Goal: Information Seeking & Learning: Learn about a topic

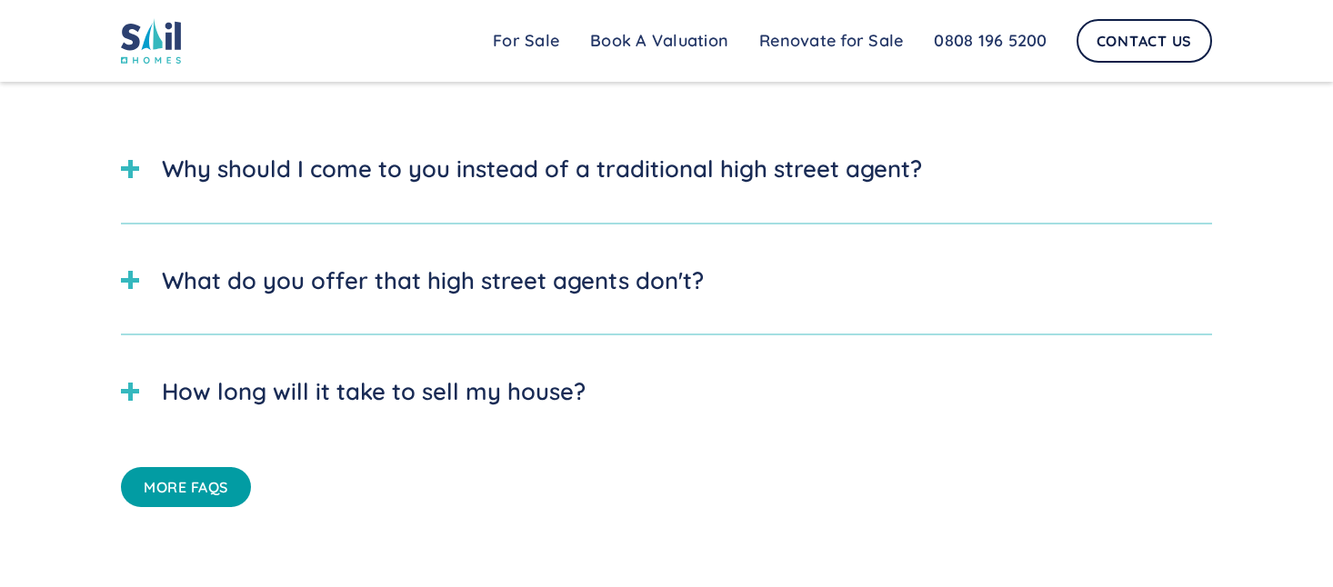
scroll to position [4880, 0]
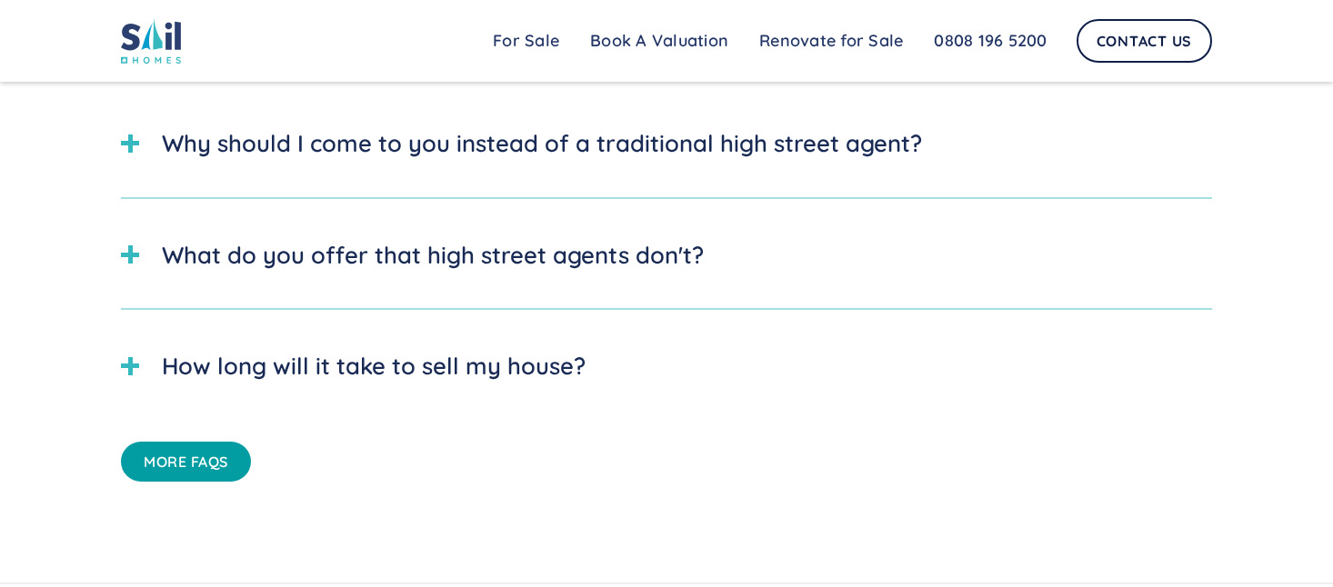
click at [246, 363] on div "How long will it take to sell my house?" at bounding box center [374, 365] width 424 height 35
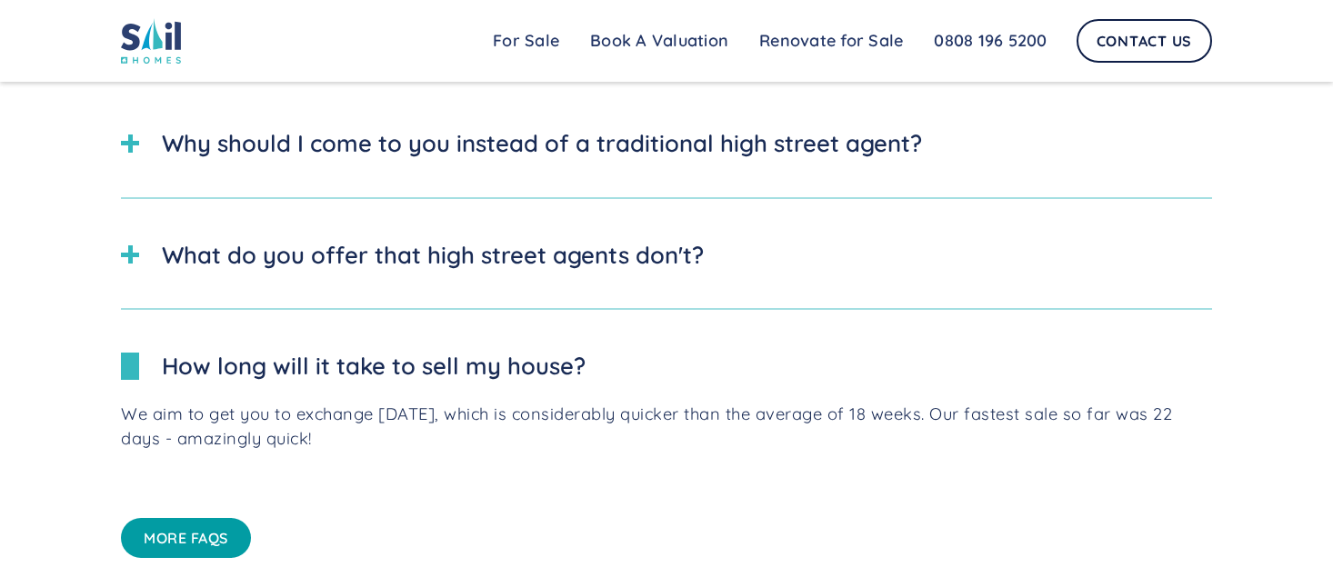
click at [215, 258] on div "What do you offer that high street agents don't?" at bounding box center [666, 254] width 1091 height 71
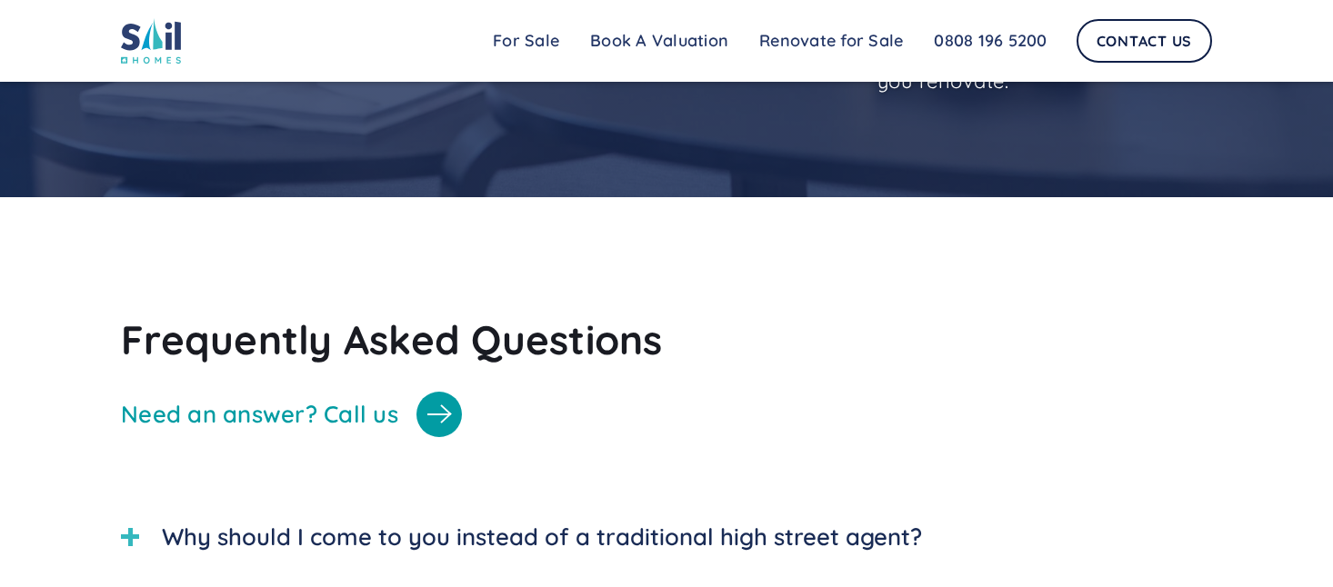
scroll to position [4597, 0]
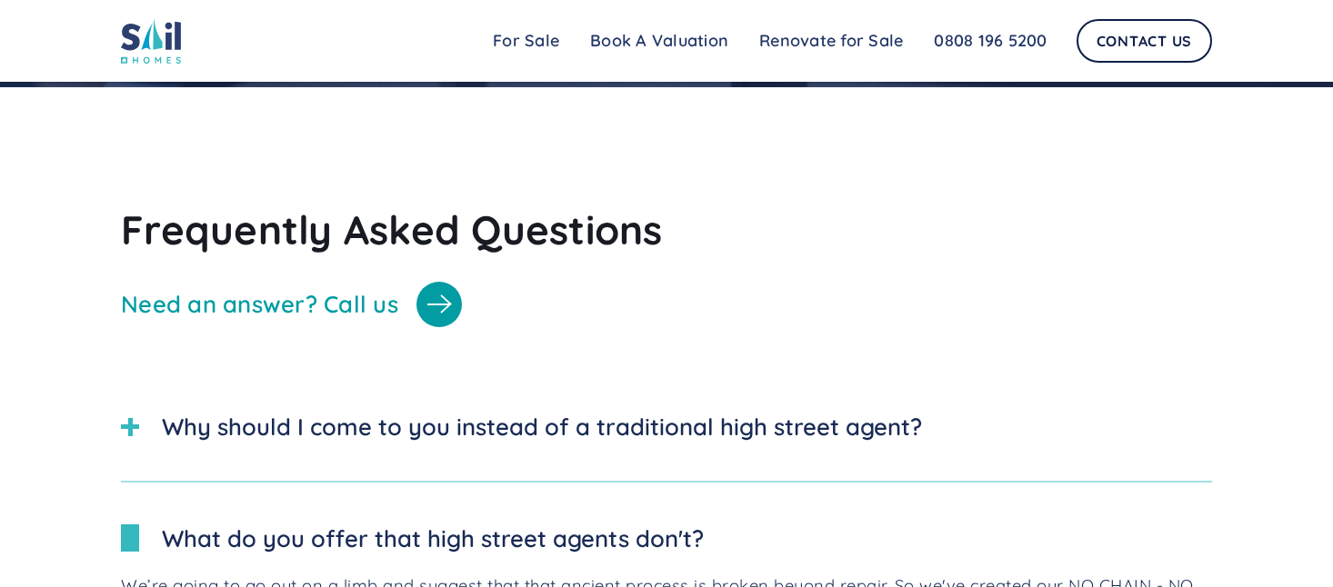
click at [215, 409] on div "Why should I come to you instead of a traditional high street agent?" at bounding box center [542, 426] width 760 height 35
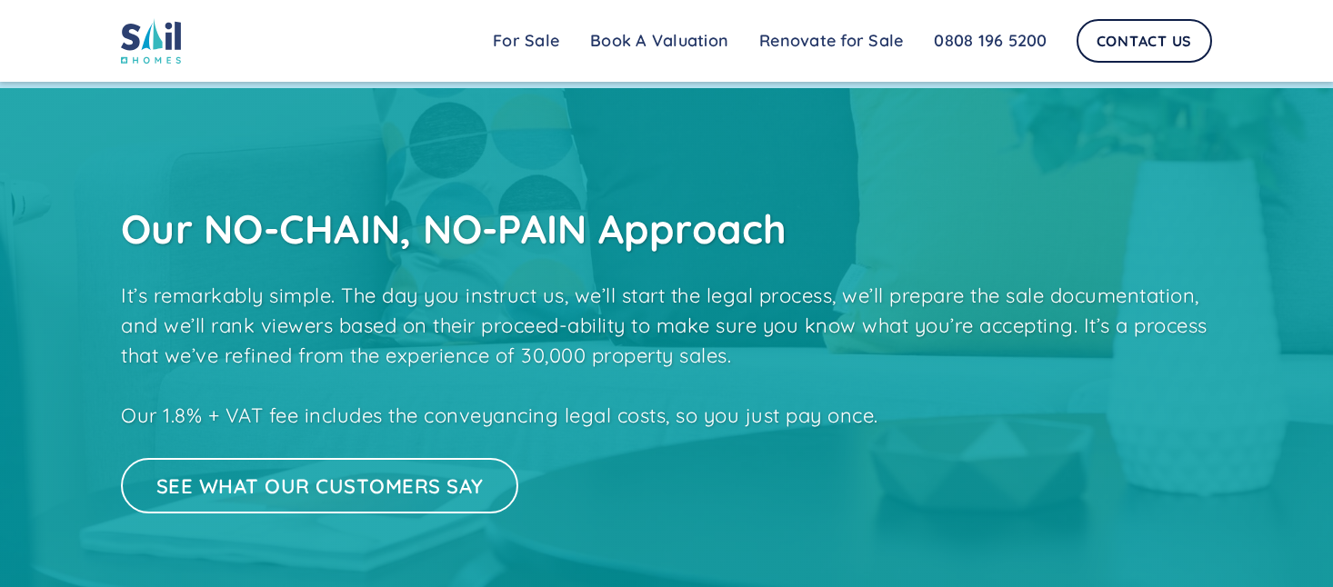
scroll to position [2743, 0]
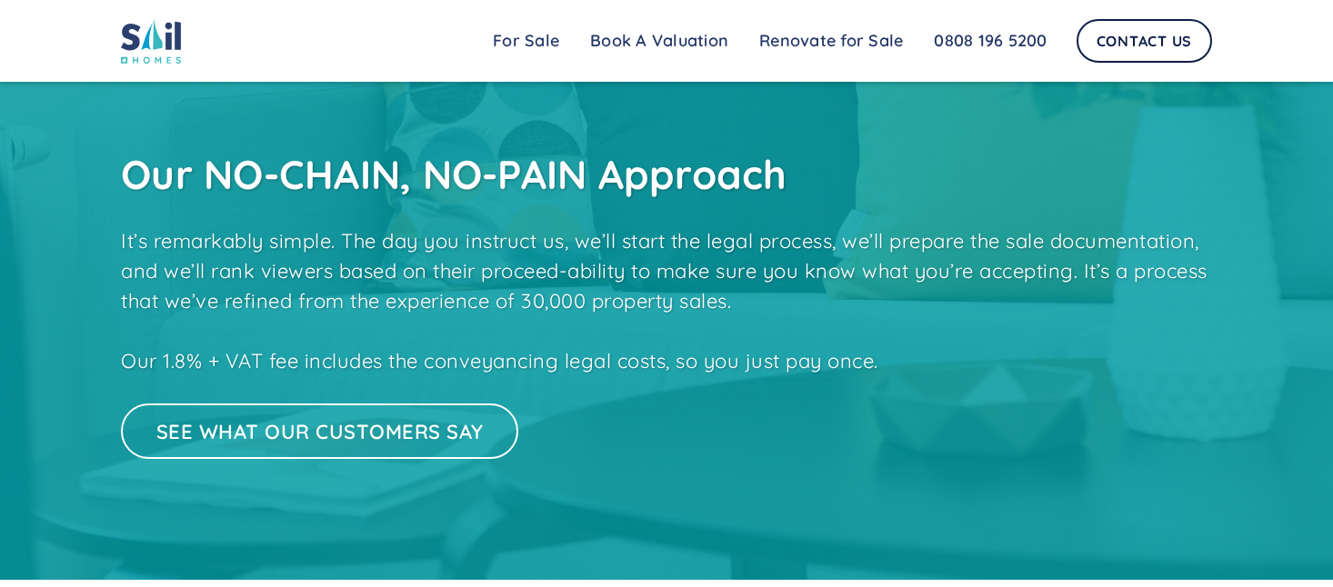
click at [213, 435] on link "See what our customers say" at bounding box center [319, 431] width 397 height 55
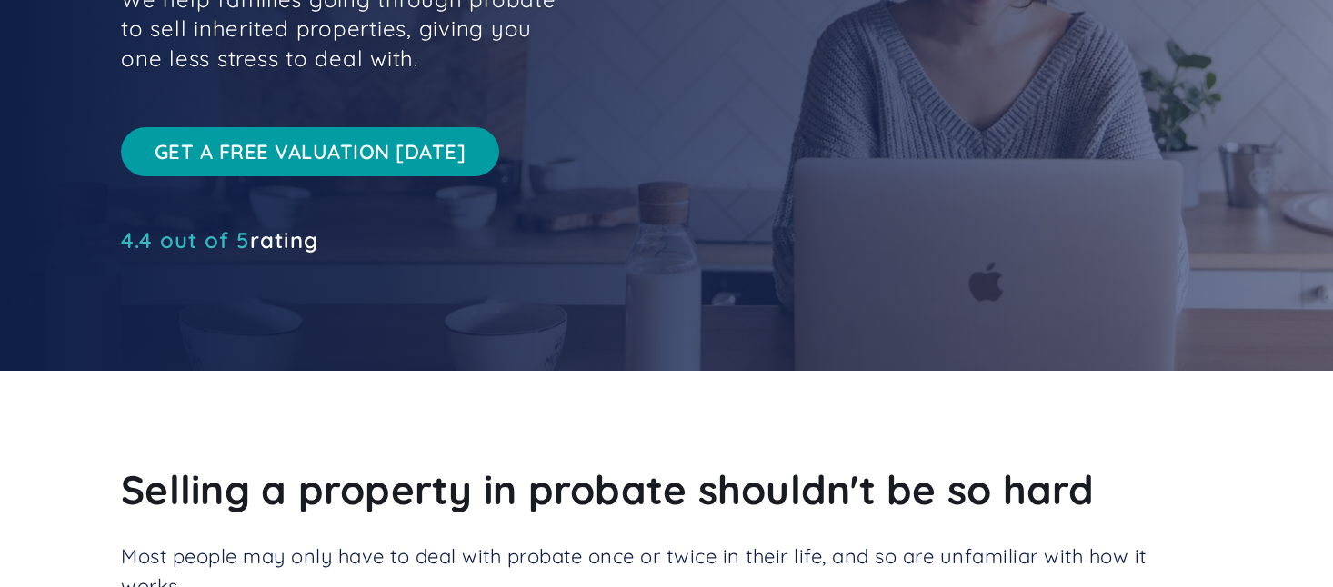
scroll to position [0, 0]
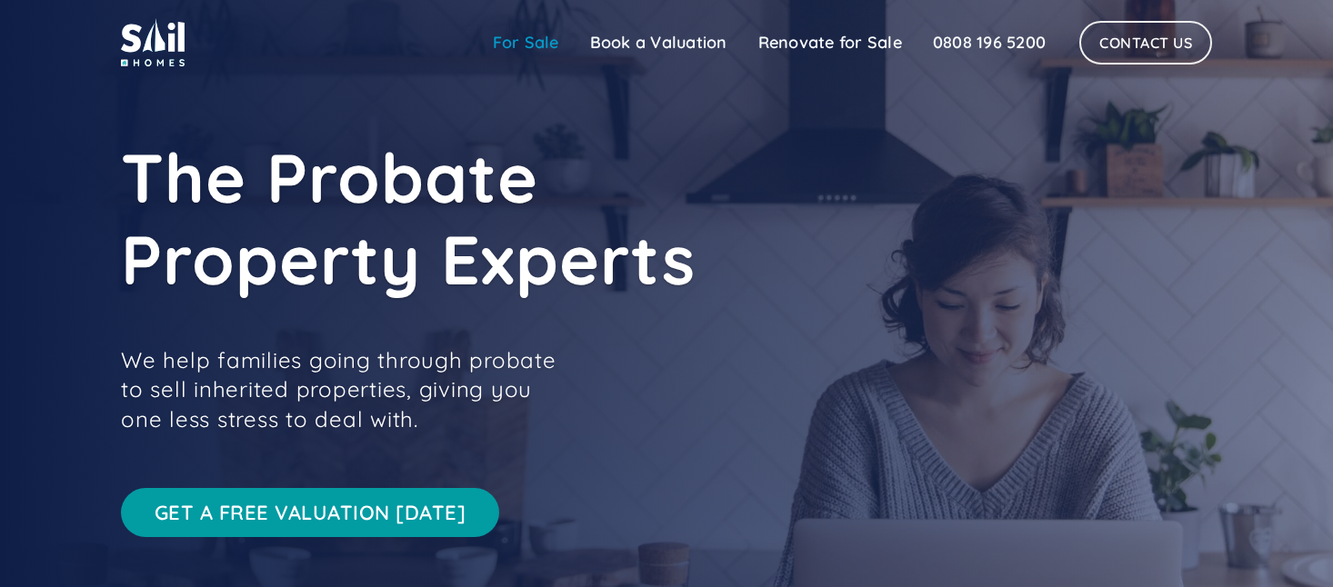
click at [510, 33] on link "For Sale" at bounding box center [525, 43] width 97 height 36
